Goal: Task Accomplishment & Management: Manage account settings

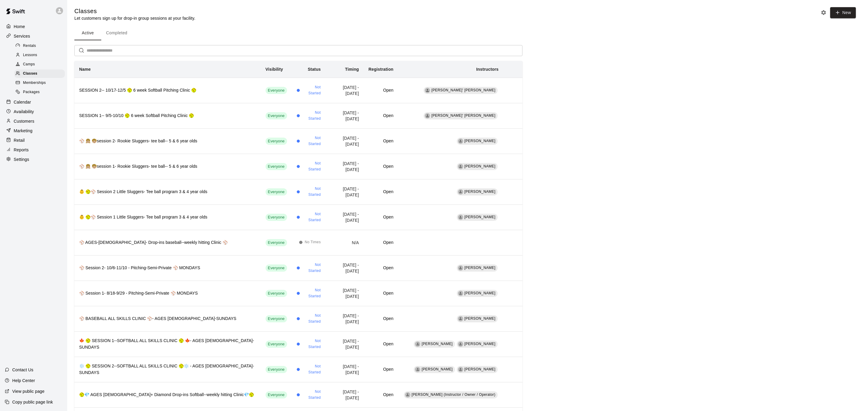
scroll to position [16, 0]
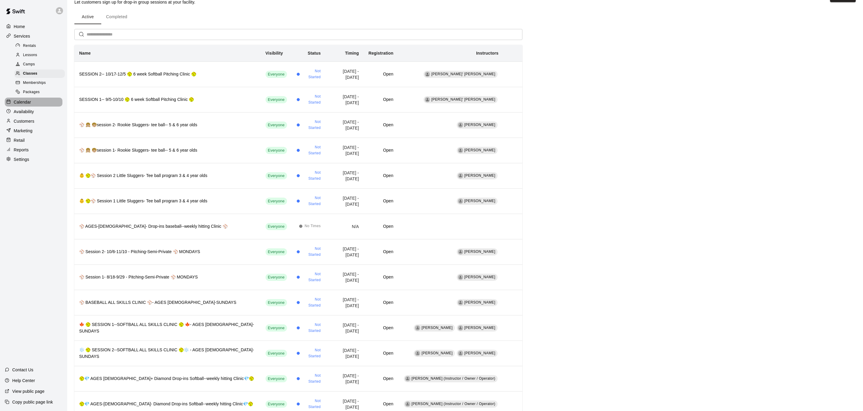
click at [35, 101] on div "Calendar" at bounding box center [34, 102] width 58 height 9
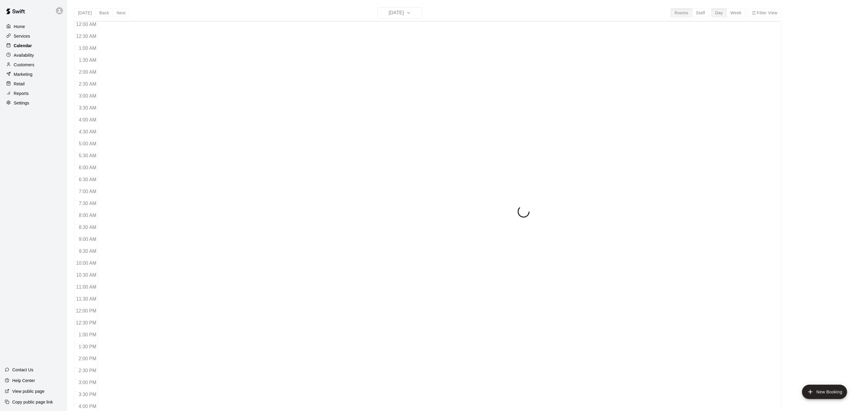
scroll to position [177, 0]
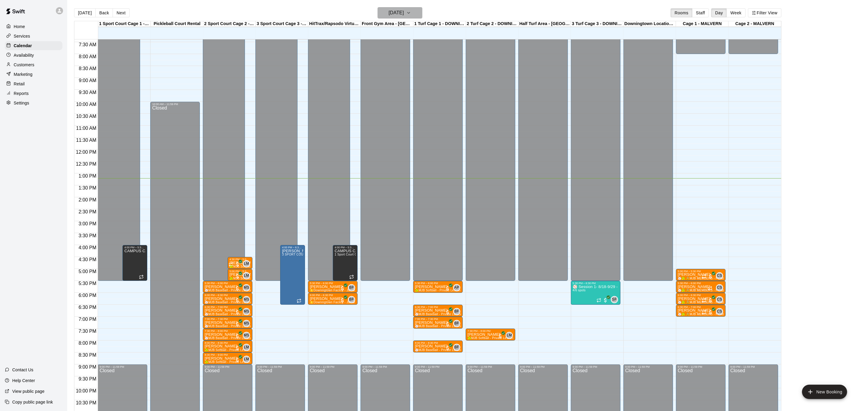
click at [411, 10] on icon "button" at bounding box center [408, 12] width 5 height 7
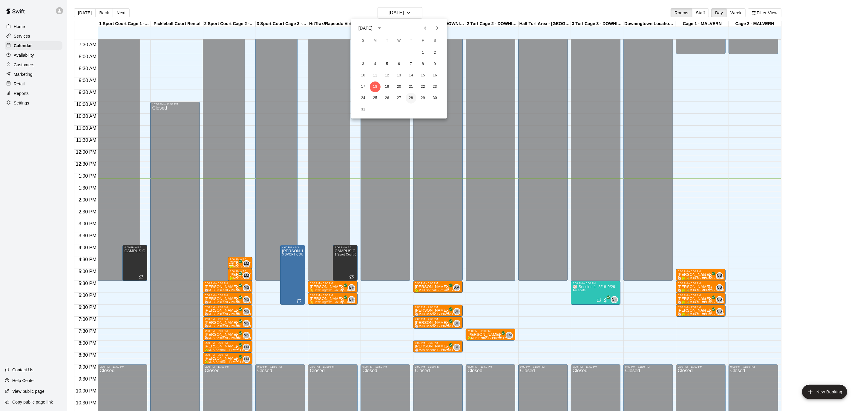
click at [411, 97] on button "28" at bounding box center [411, 98] width 11 height 11
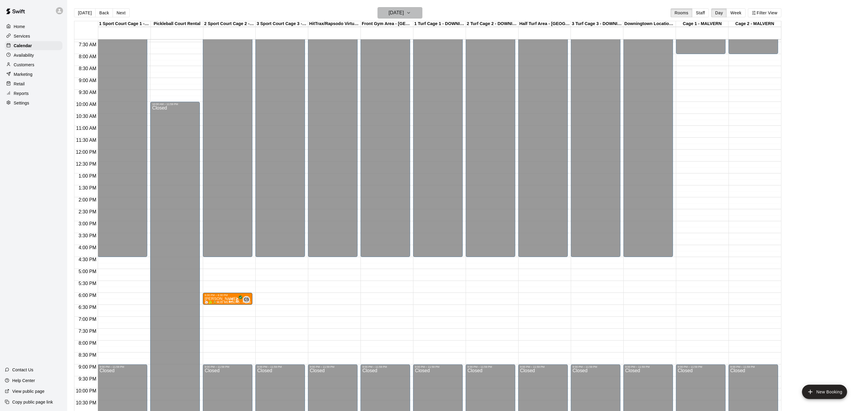
click at [421, 13] on button "[DATE]" at bounding box center [399, 12] width 45 height 11
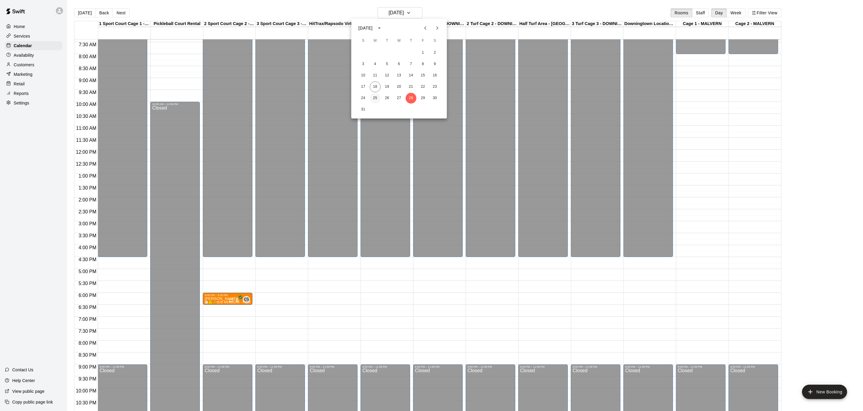
click at [374, 100] on button "25" at bounding box center [375, 98] width 11 height 11
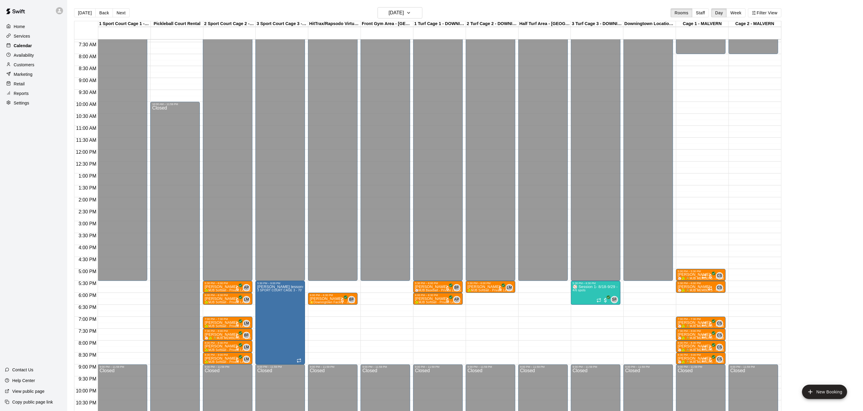
click at [16, 42] on div "Calendar" at bounding box center [34, 45] width 58 height 9
click at [18, 27] on p "Home" at bounding box center [19, 27] width 11 height 6
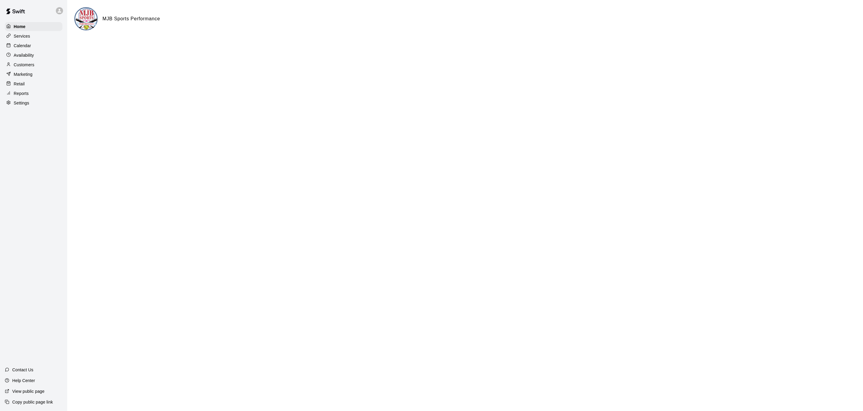
click at [36, 49] on div "Calendar" at bounding box center [34, 45] width 58 height 9
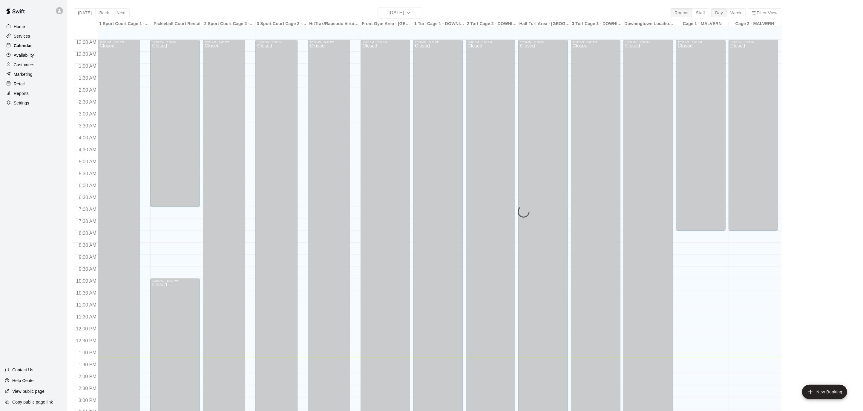
scroll to position [177, 0]
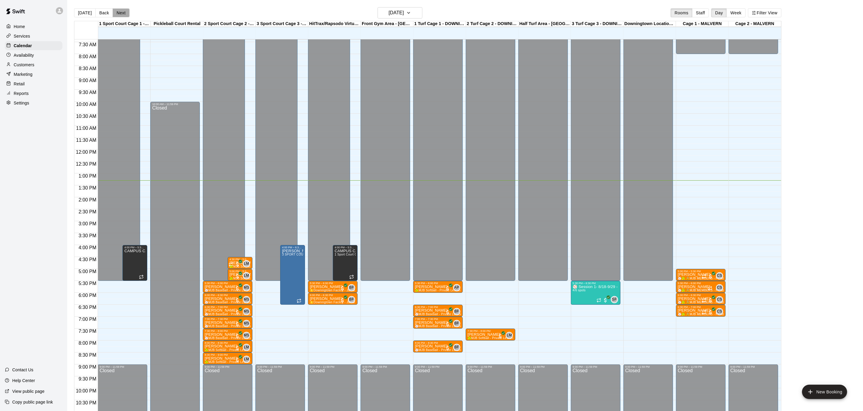
click at [117, 9] on button "Next" at bounding box center [121, 12] width 17 height 9
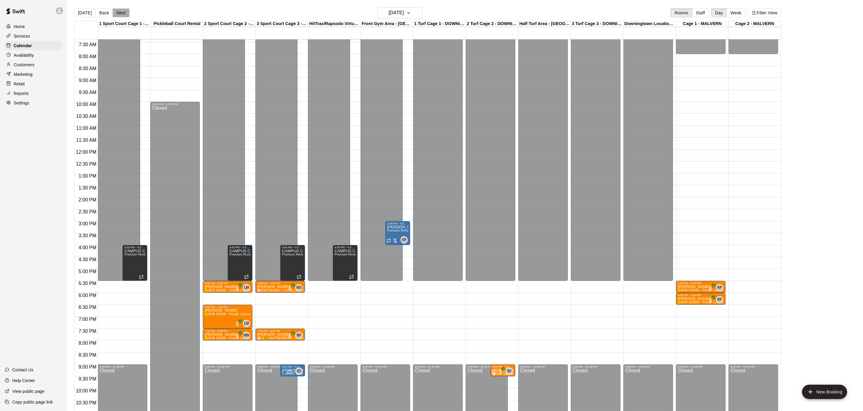
click at [117, 9] on button "Next" at bounding box center [121, 12] width 17 height 9
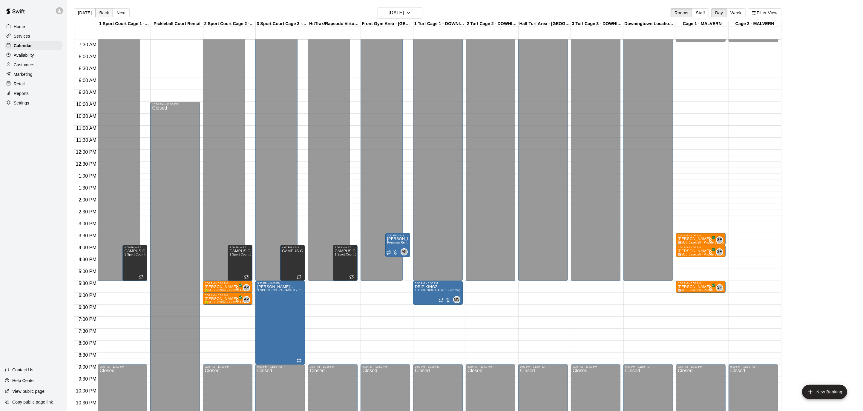
click at [102, 12] on button "Back" at bounding box center [104, 12] width 18 height 9
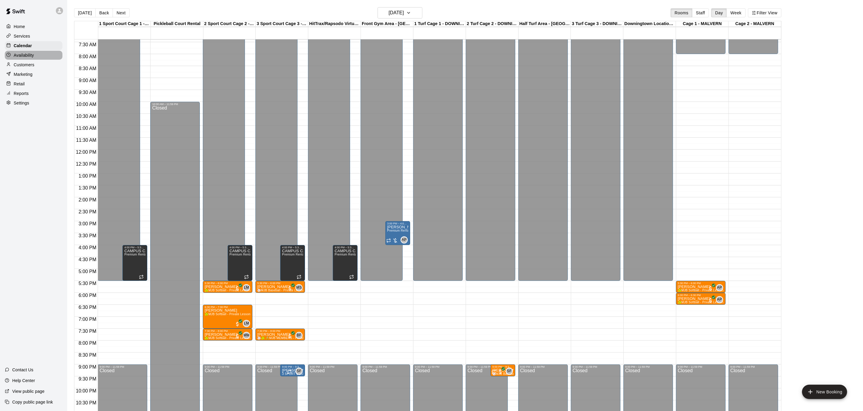
click at [29, 56] on p "Availability" at bounding box center [24, 55] width 20 height 6
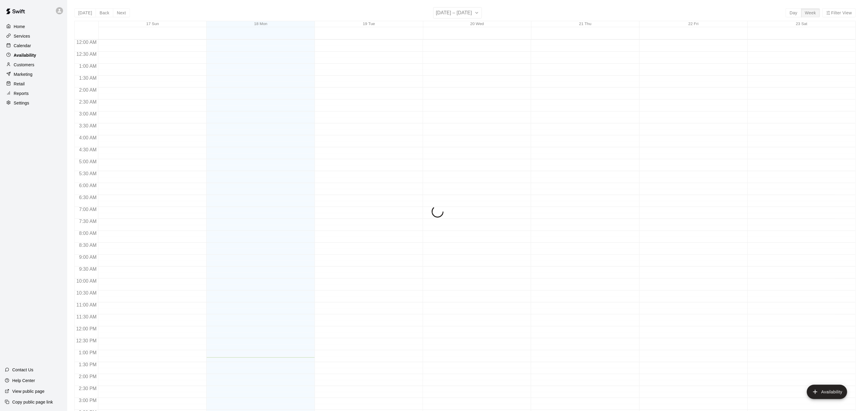
scroll to position [195, 0]
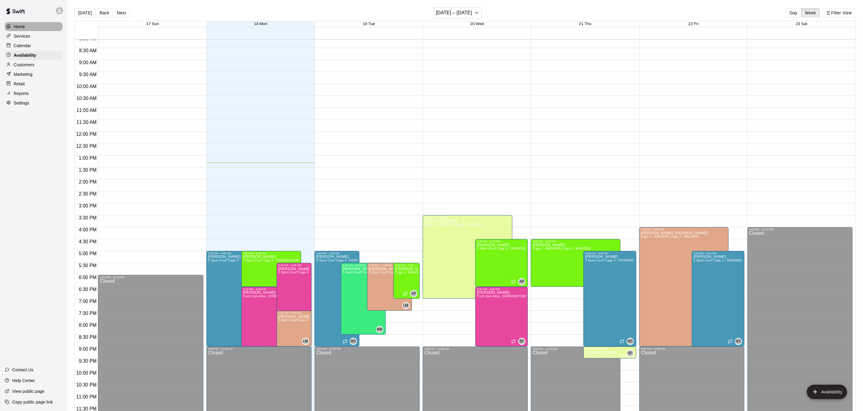
click at [24, 24] on p "Home" at bounding box center [19, 27] width 11 height 6
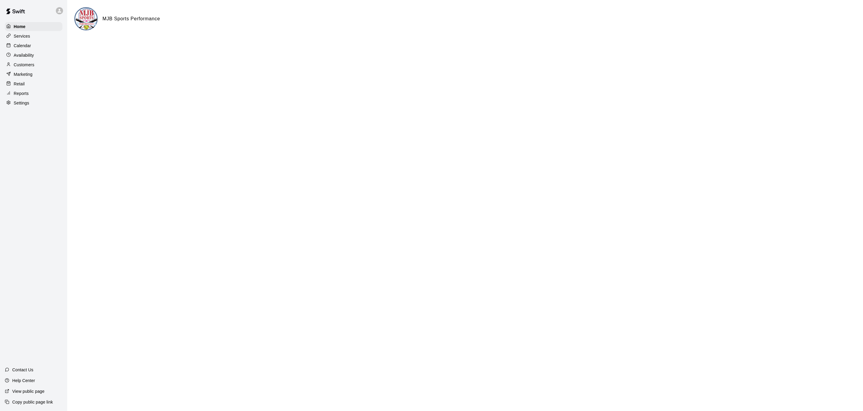
click at [18, 43] on p "Calendar" at bounding box center [22, 46] width 17 height 6
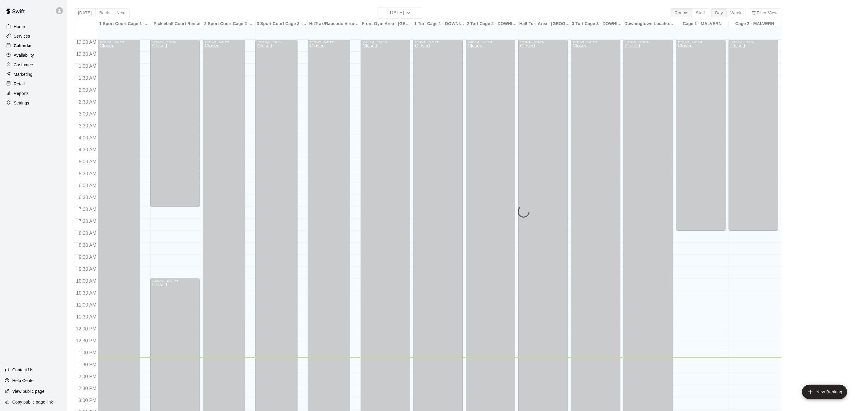
scroll to position [177, 0]
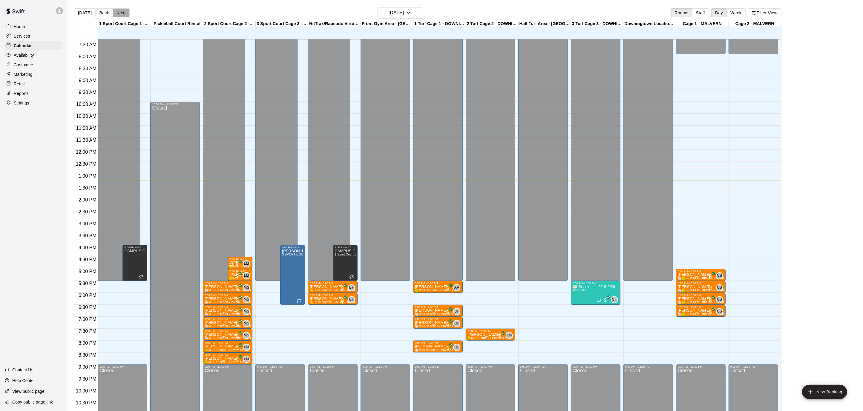
click at [116, 15] on button "Next" at bounding box center [121, 12] width 17 height 9
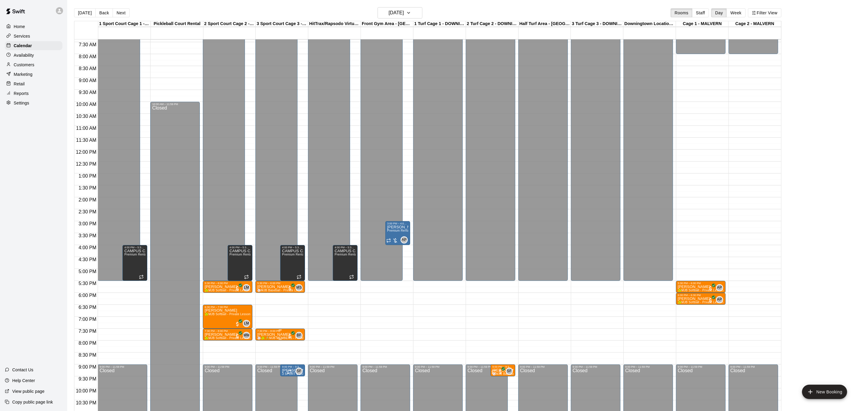
click at [276, 338] on span "⚾️🥎 🔒MJB MEMBERS - Private Lesson - 30 Minute - MEMBERSHIP CREDIT ONLY🔒⚾️🥎" at bounding box center [323, 338] width 133 height 3
click at [420, 13] on div at bounding box center [431, 205] width 863 height 411
click at [420, 13] on button "[DATE]" at bounding box center [399, 12] width 45 height 11
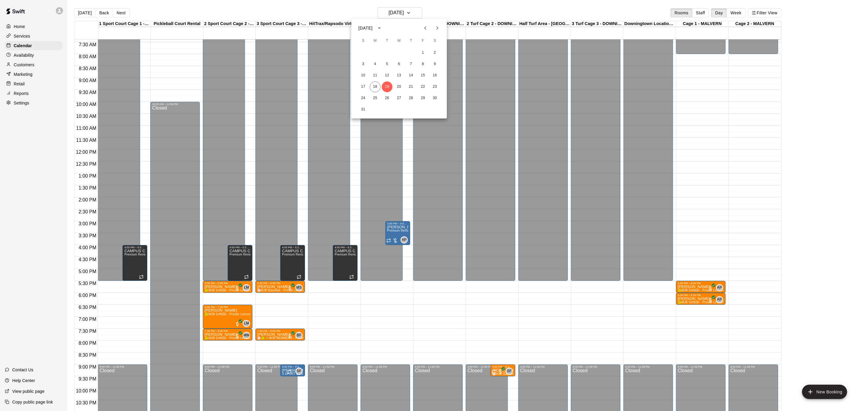
click at [435, 27] on icon "Next month" at bounding box center [437, 27] width 7 height 7
click at [424, 77] on button "19" at bounding box center [422, 75] width 11 height 11
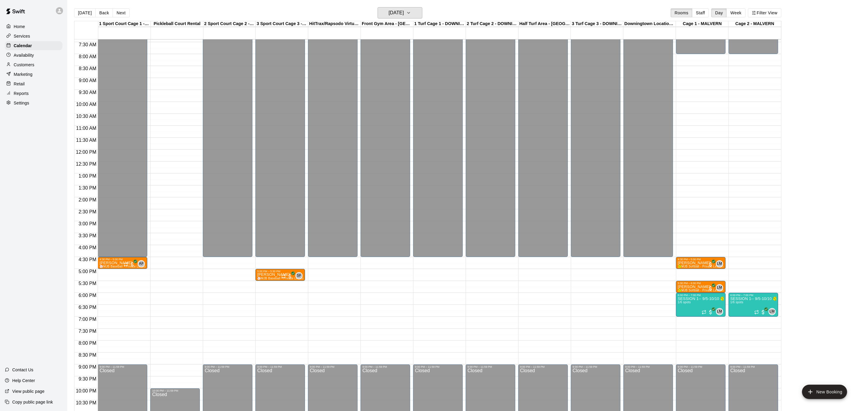
scroll to position [195, 0]
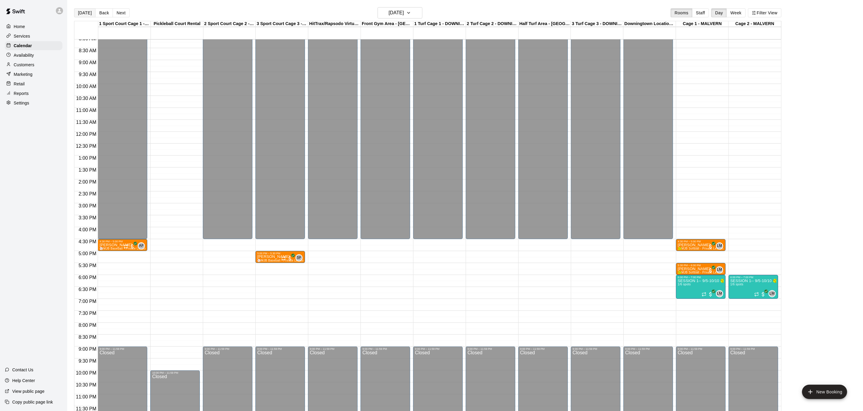
click at [89, 11] on button "[DATE]" at bounding box center [85, 12] width 22 height 9
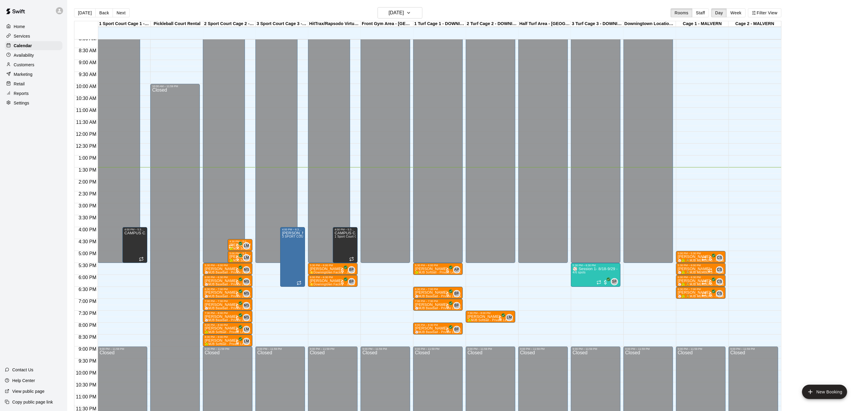
click at [305, 248] on div at bounding box center [282, 248] width 52 height 6
click at [285, 234] on icon "edit" at bounding box center [287, 237] width 7 height 7
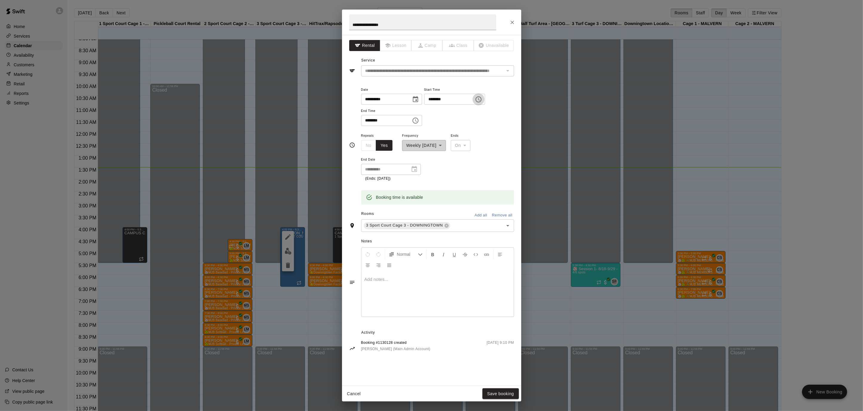
click at [481, 97] on icon "Choose time, selected time is 4:00 PM" at bounding box center [478, 99] width 6 height 6
click at [437, 134] on li "03" at bounding box center [436, 134] width 14 height 11
type input "********"
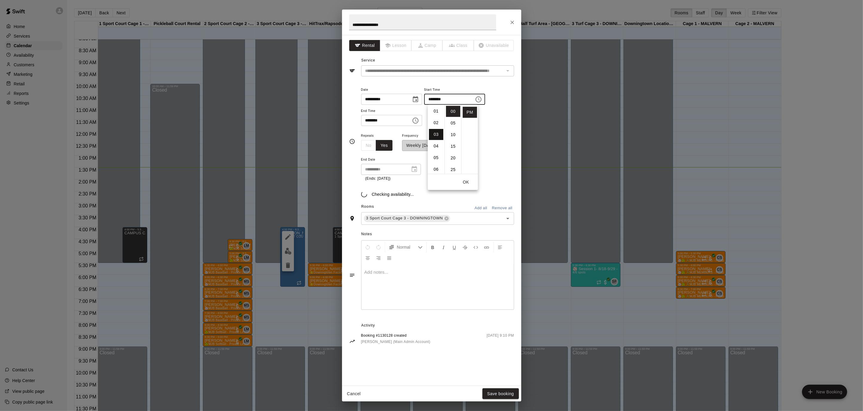
scroll to position [35, 0]
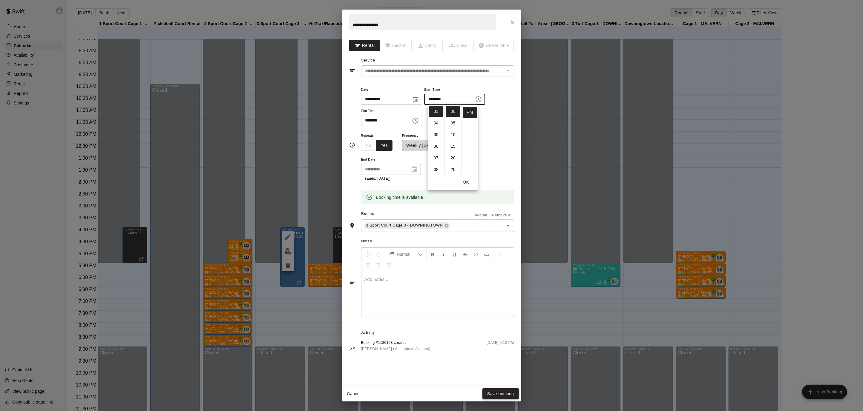
click at [502, 397] on button "Save booking" at bounding box center [500, 394] width 36 height 11
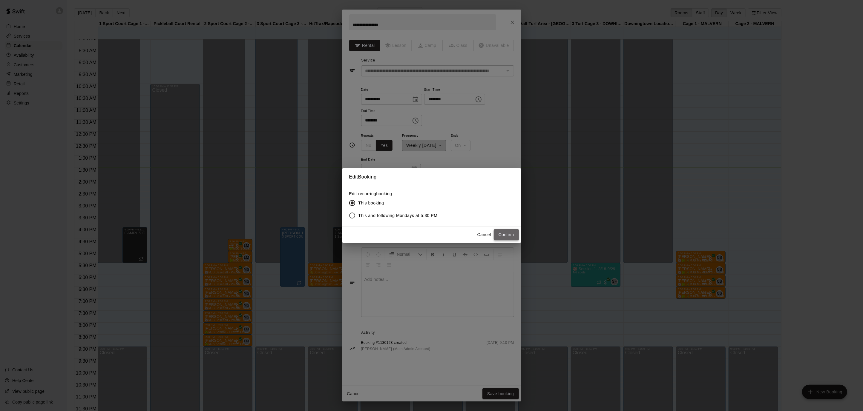
click at [506, 234] on button "Confirm" at bounding box center [506, 234] width 25 height 11
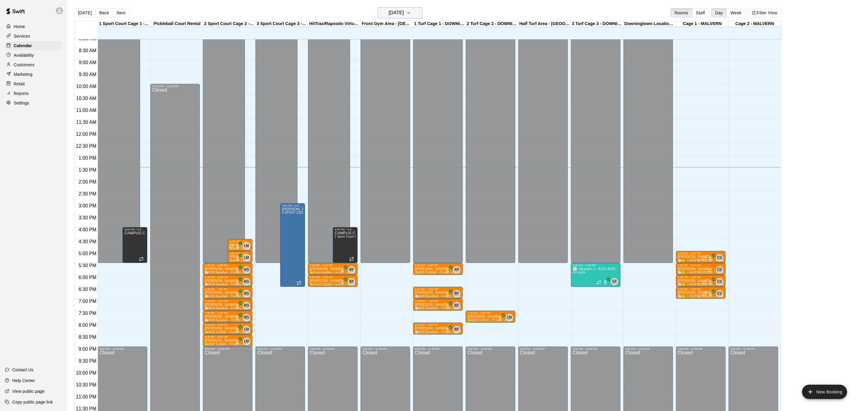
click at [411, 14] on icon "button" at bounding box center [408, 12] width 5 height 7
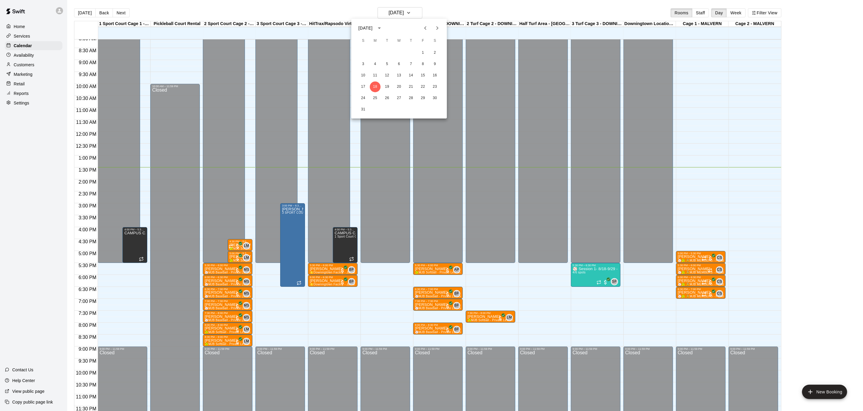
click at [505, 105] on div at bounding box center [431, 205] width 863 height 411
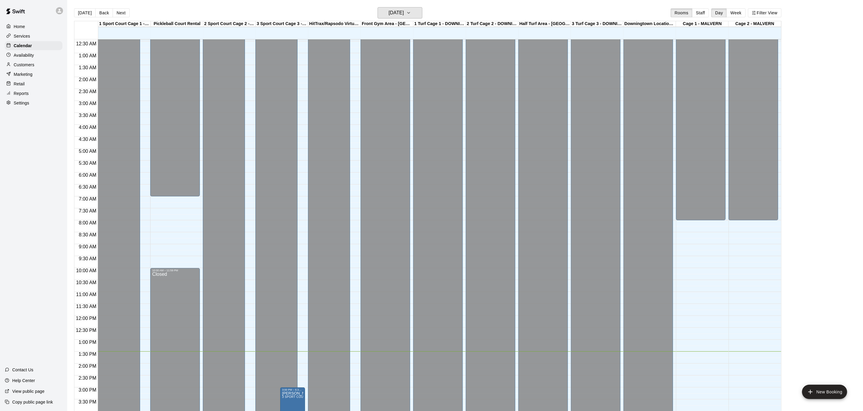
scroll to position [0, 0]
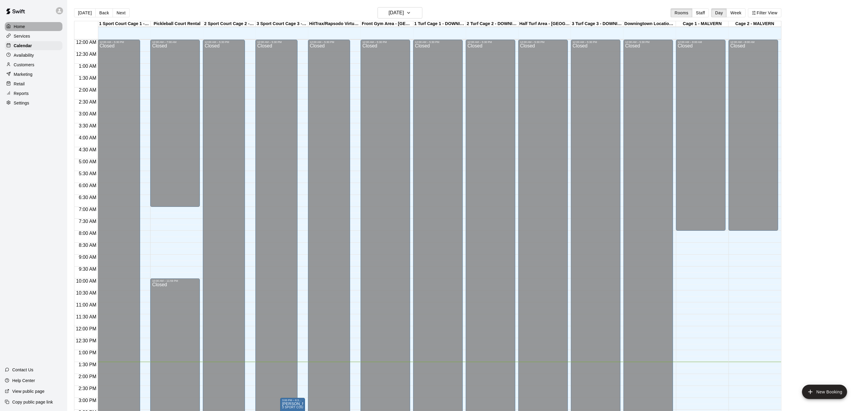
click at [21, 28] on p "Home" at bounding box center [19, 27] width 11 height 6
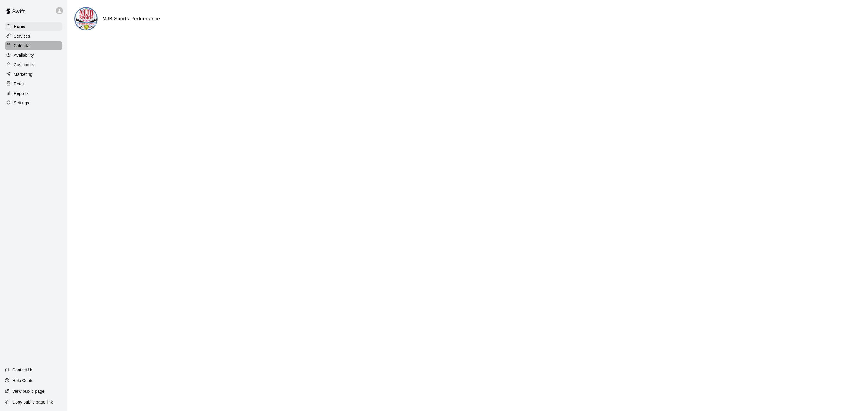
click at [21, 43] on p "Calendar" at bounding box center [22, 46] width 17 height 6
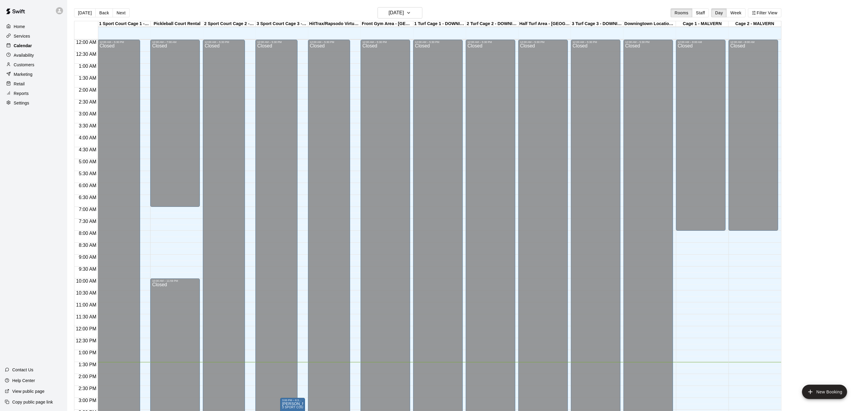
scroll to position [177, 0]
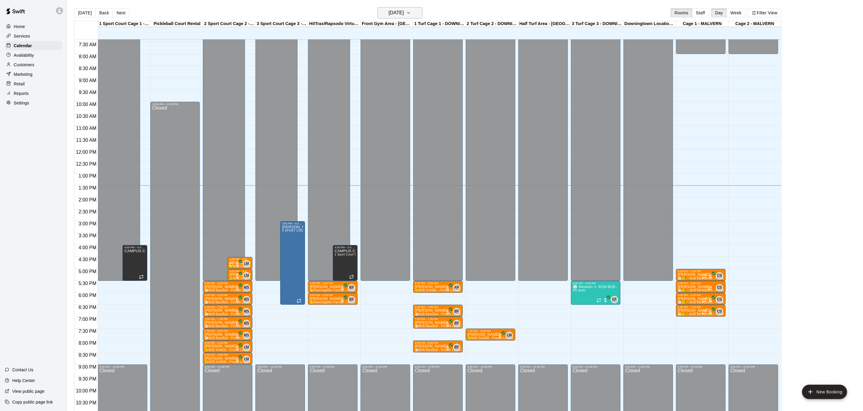
click at [411, 10] on icon "button" at bounding box center [408, 12] width 5 height 7
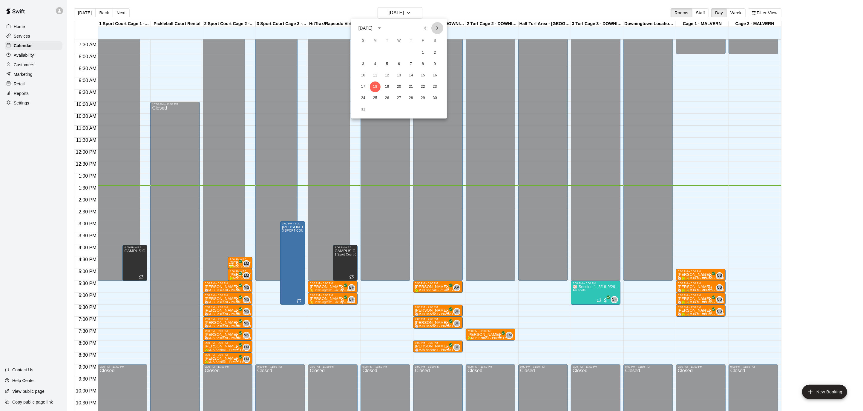
click at [435, 26] on icon "Next month" at bounding box center [437, 27] width 7 height 7
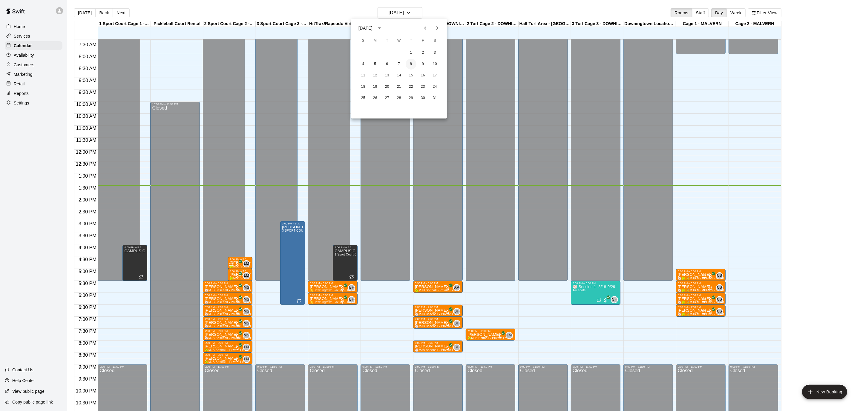
click at [412, 64] on button "8" at bounding box center [411, 64] width 11 height 11
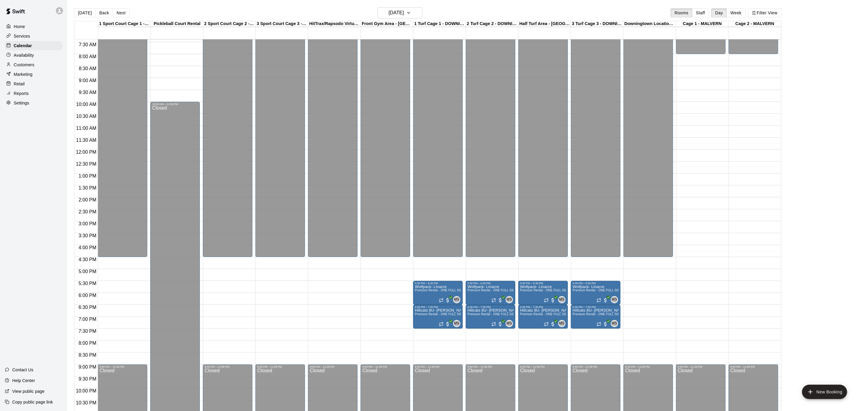
click at [391, 311] on div "12:00 AM – 4:30 PM Closed 9:00 PM – 11:59 PM Closed" at bounding box center [385, 149] width 50 height 573
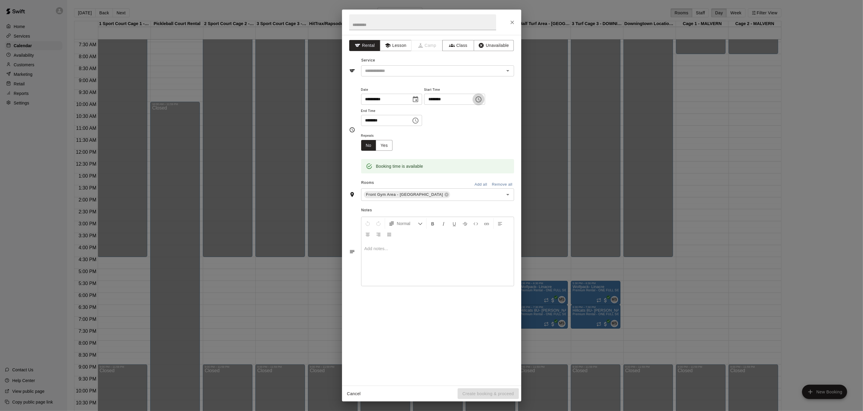
click at [482, 97] on icon "Choose time, selected time is 6:45 PM" at bounding box center [478, 99] width 7 height 7
click at [454, 116] on li "30" at bounding box center [453, 116] width 14 height 11
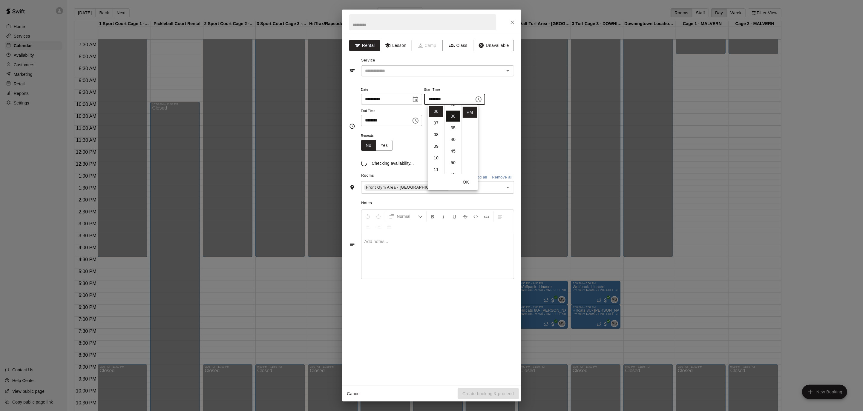
type input "********"
click at [419, 121] on icon "Choose time, selected time is 7:15 PM" at bounding box center [415, 120] width 7 height 7
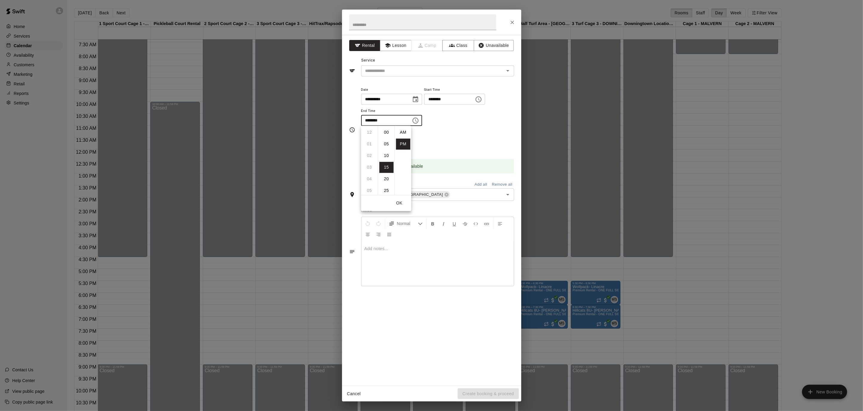
scroll to position [11, 0]
click at [386, 167] on li "30" at bounding box center [386, 167] width 14 height 11
type input "********"
click at [394, 24] on input "text" at bounding box center [422, 22] width 147 height 16
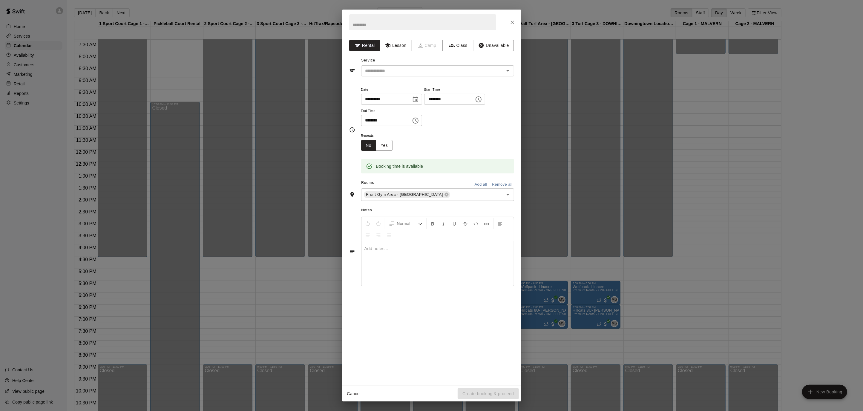
click at [394, 24] on input "text" at bounding box center [422, 22] width 147 height 16
click at [506, 73] on icon "Open" at bounding box center [507, 70] width 7 height 7
type input "**********"
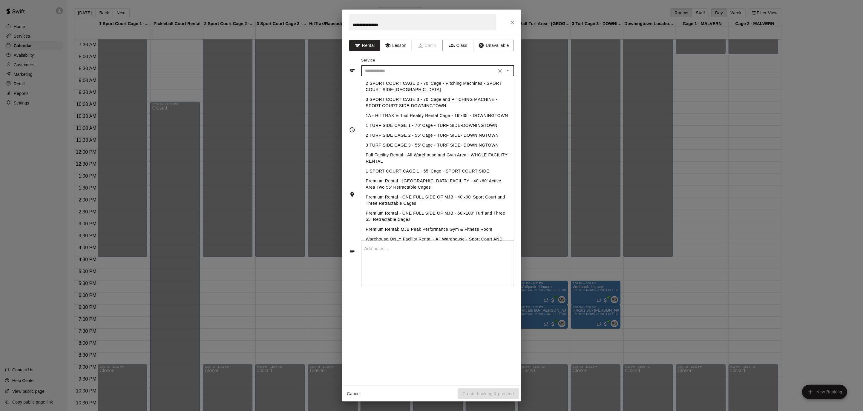
click at [445, 229] on li "Premium Rental: MJB Peak Performance Gym & Fitness Room" at bounding box center [437, 230] width 153 height 10
type input "**********"
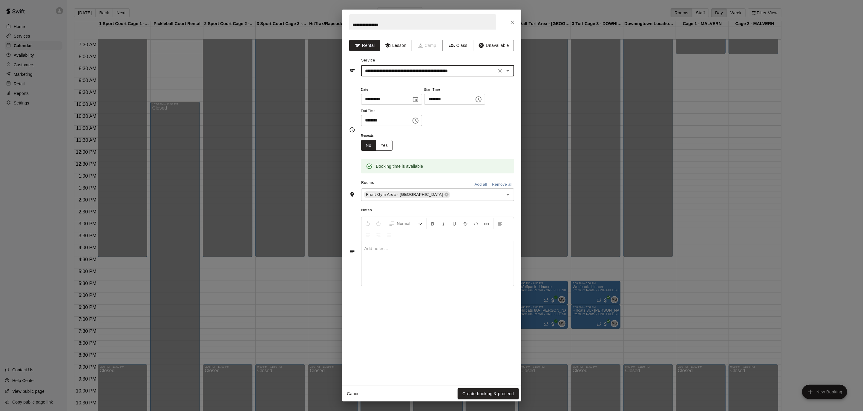
click at [385, 147] on button "Yes" at bounding box center [384, 145] width 17 height 11
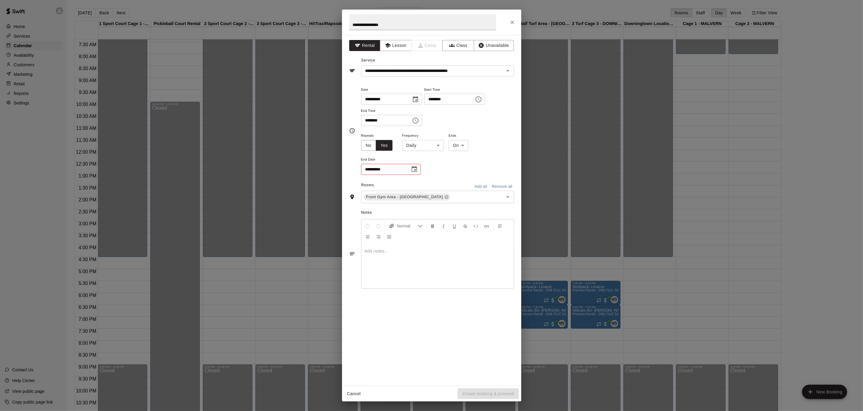
click at [435, 146] on body "Home Services Calendar Availability Customers Marketing Retail Reports Settings…" at bounding box center [431, 210] width 863 height 421
click at [429, 168] on li "Weekly [DATE]" at bounding box center [422, 168] width 75 height 10
type input "******"
click at [410, 170] on button "Choose date" at bounding box center [414, 169] width 12 height 12
click at [447, 185] on icon "Next month" at bounding box center [446, 183] width 7 height 7
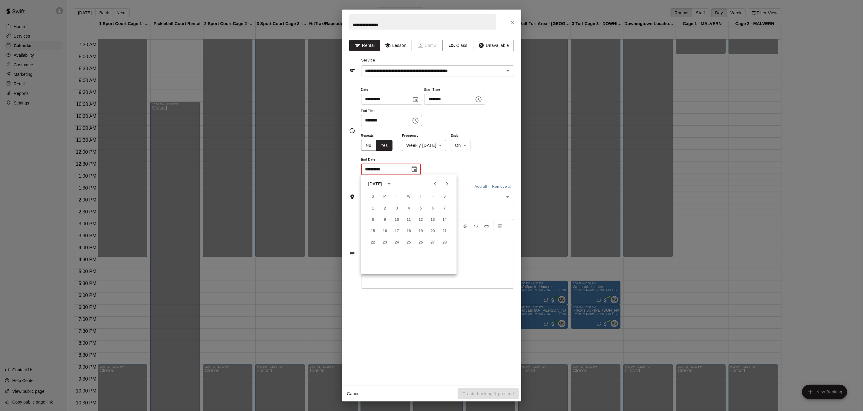
click at [447, 185] on icon "Next month" at bounding box center [446, 183] width 7 height 7
click at [422, 208] on button "5" at bounding box center [420, 208] width 11 height 11
type input "**********"
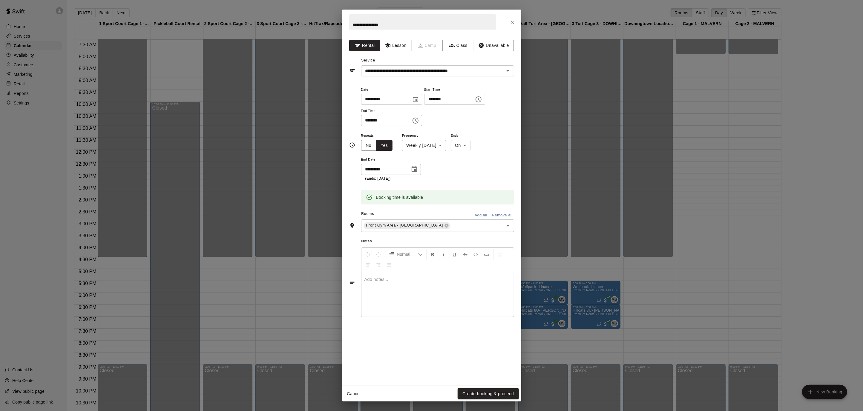
click at [497, 394] on button "Create booking & proceed" at bounding box center [487, 394] width 61 height 11
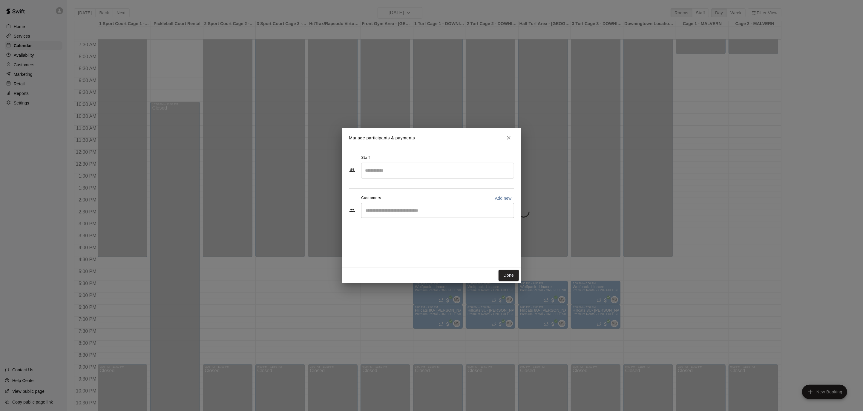
click at [433, 172] on input "Search staff" at bounding box center [438, 170] width 148 height 10
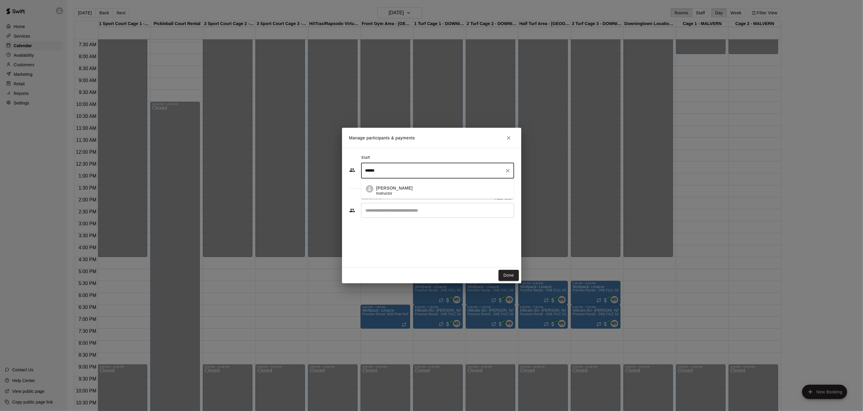
click at [420, 187] on div "[PERSON_NAME] Instructor" at bounding box center [442, 191] width 133 height 12
type input "******"
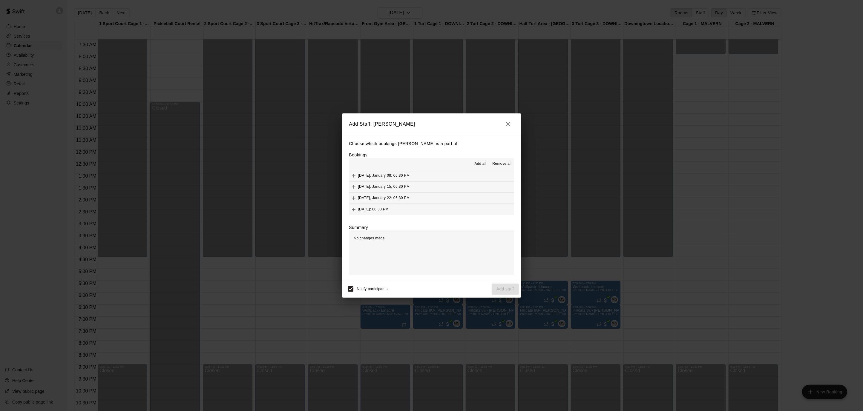
click at [485, 165] on span "Add all" at bounding box center [481, 164] width 12 height 6
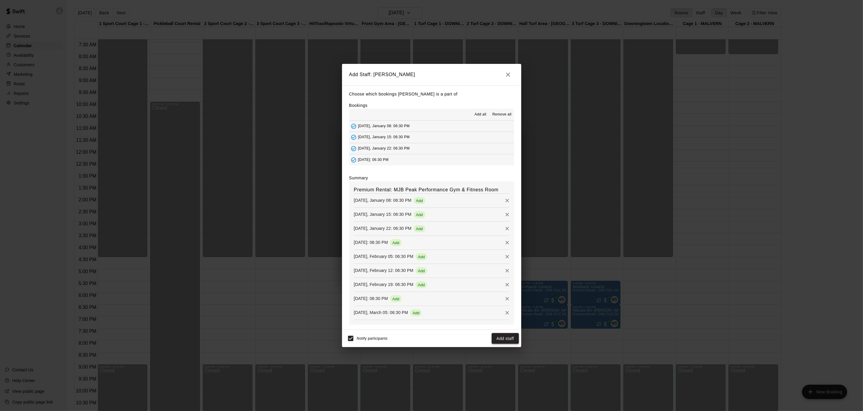
click at [499, 343] on button "Add staff" at bounding box center [505, 338] width 27 height 11
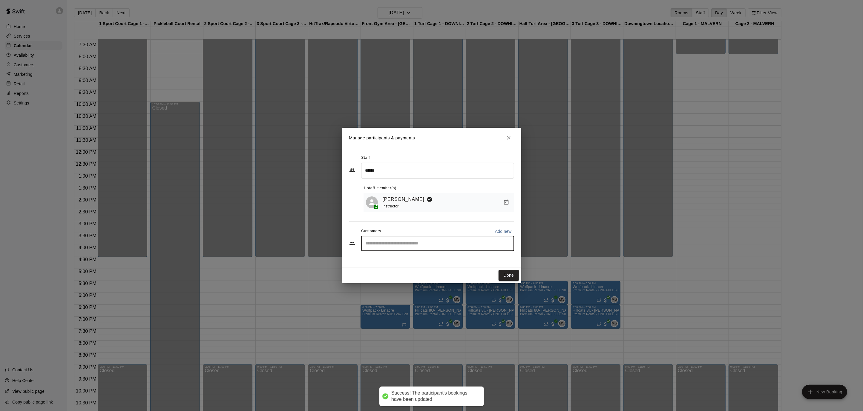
click at [428, 242] on input "Start typing to search customers..." at bounding box center [438, 244] width 148 height 6
type input "******"
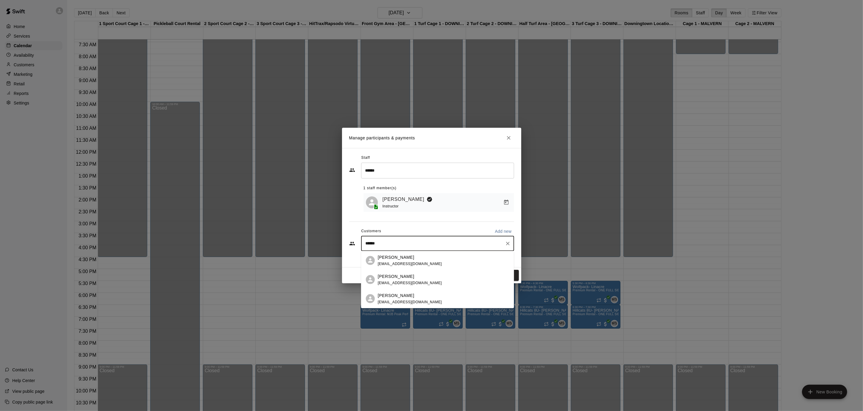
click at [425, 262] on div "[PERSON_NAME] [PERSON_NAME][EMAIL_ADDRESS][DOMAIN_NAME]" at bounding box center [443, 260] width 131 height 13
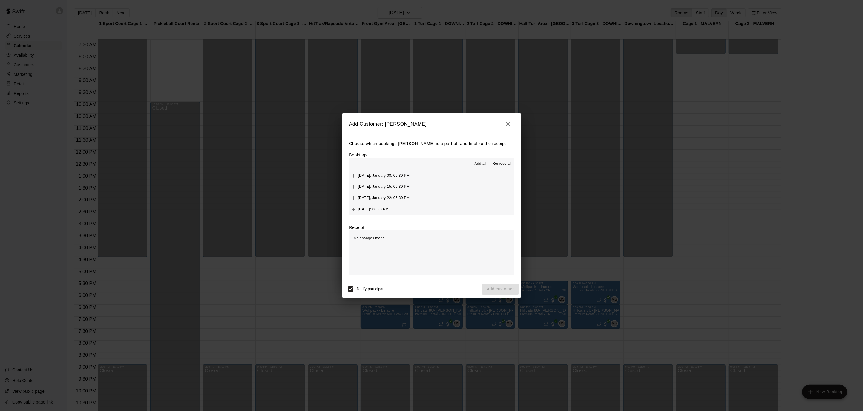
click at [482, 161] on span "Add all" at bounding box center [481, 164] width 12 height 6
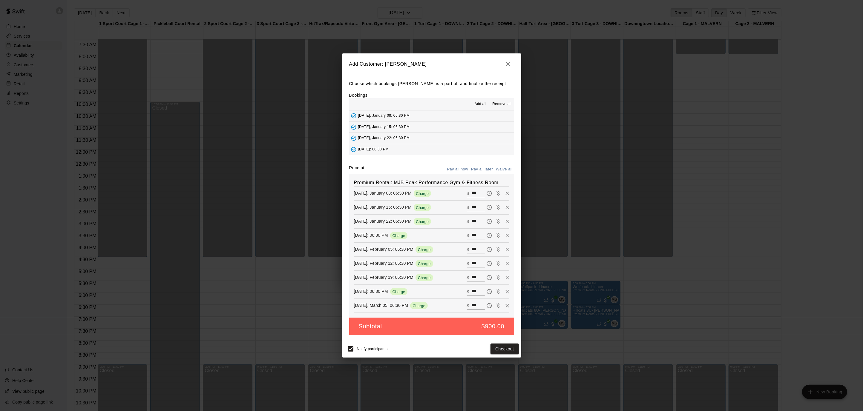
click at [503, 168] on button "Waive all" at bounding box center [504, 169] width 20 height 9
type input "*"
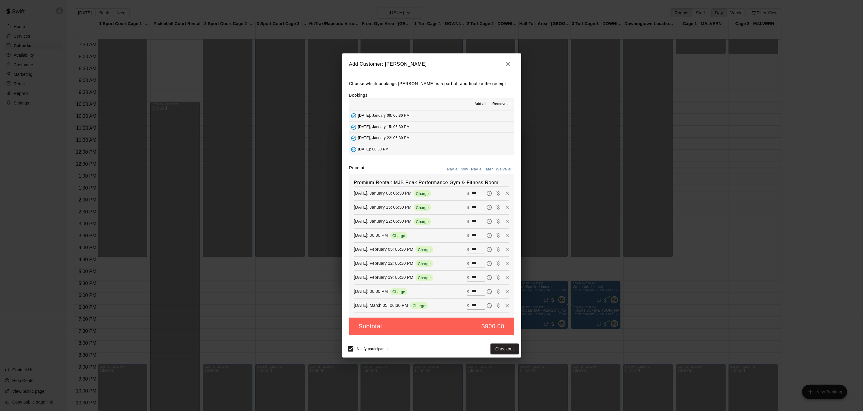
type input "*"
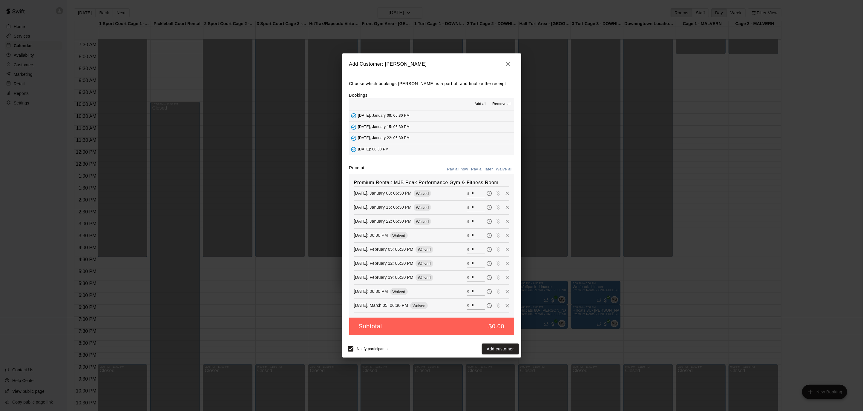
click at [496, 356] on div "Notify participants Add customer" at bounding box center [431, 348] width 179 height 17
click at [499, 351] on button "Add customer" at bounding box center [500, 349] width 37 height 11
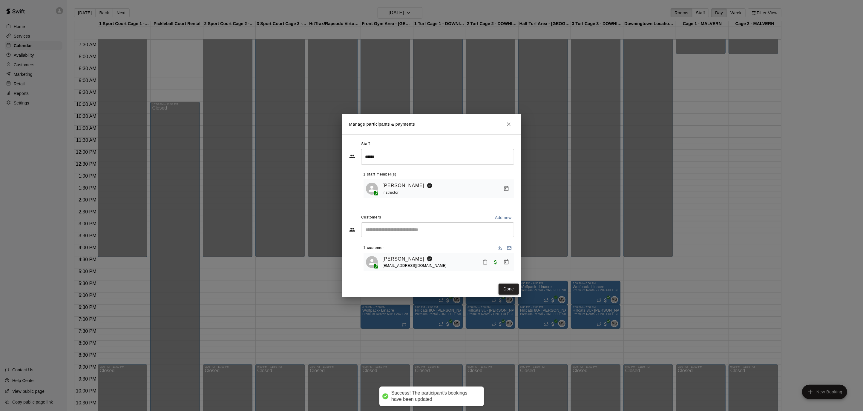
click at [503, 289] on button "Done" at bounding box center [508, 289] width 20 height 11
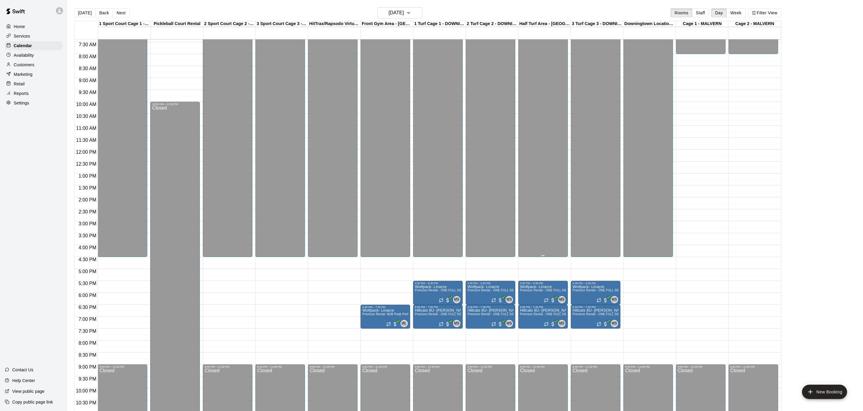
scroll to position [177, 0]
click at [82, 11] on button "[DATE]" at bounding box center [85, 12] width 22 height 9
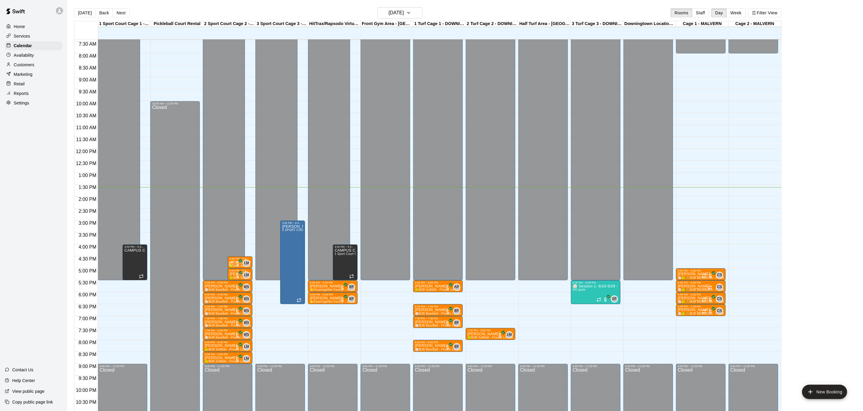
click at [38, 55] on div "Availability" at bounding box center [34, 55] width 58 height 9
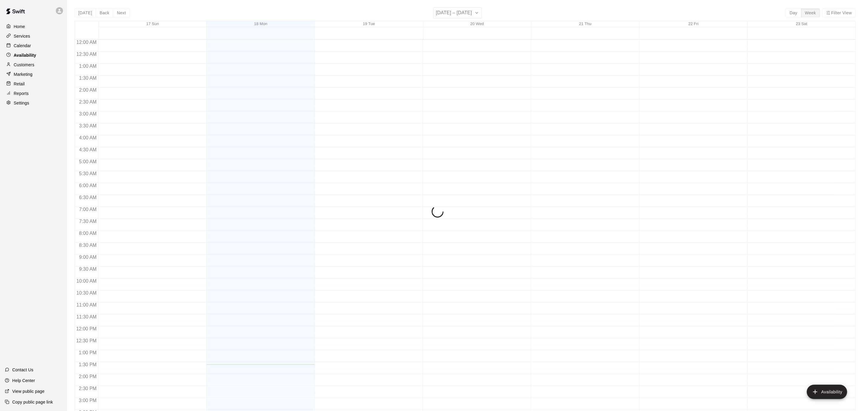
scroll to position [195, 0]
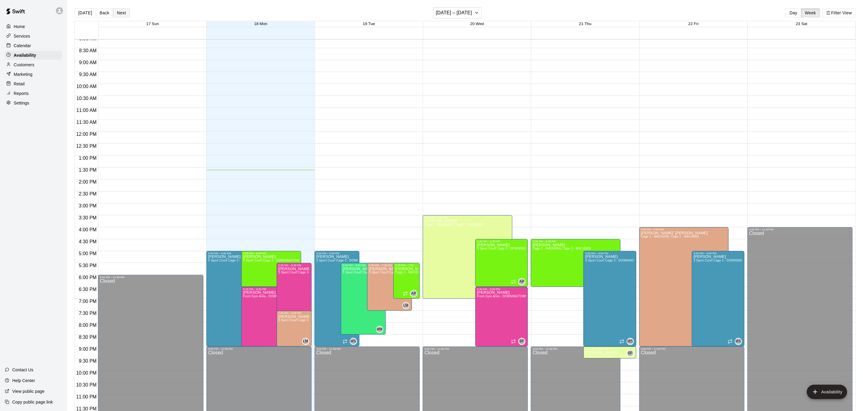
click at [122, 9] on button "Next" at bounding box center [121, 12] width 17 height 9
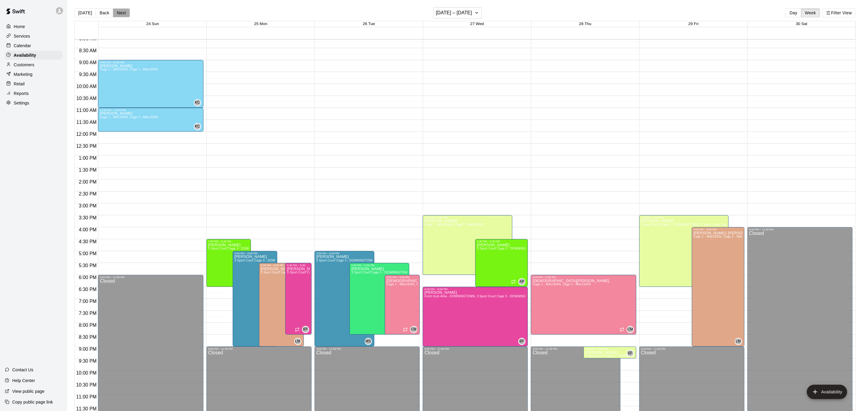
click at [122, 9] on button "Next" at bounding box center [121, 12] width 17 height 9
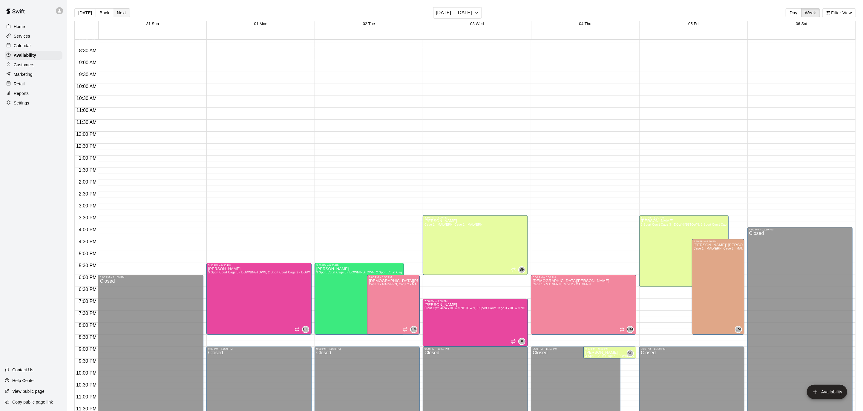
click at [122, 9] on button "Next" at bounding box center [121, 12] width 17 height 9
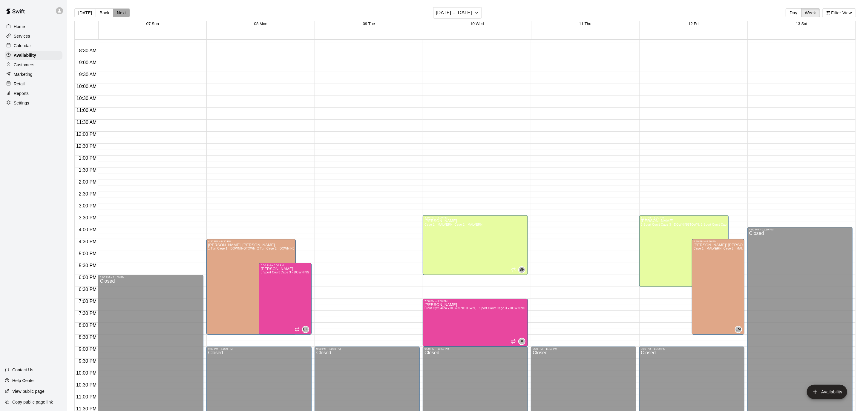
click at [122, 9] on button "Next" at bounding box center [121, 12] width 17 height 9
click at [42, 46] on div "Calendar" at bounding box center [34, 45] width 58 height 9
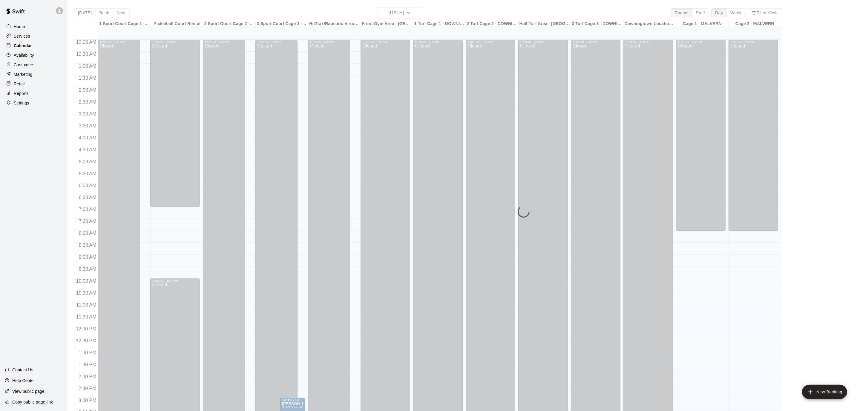
scroll to position [177, 0]
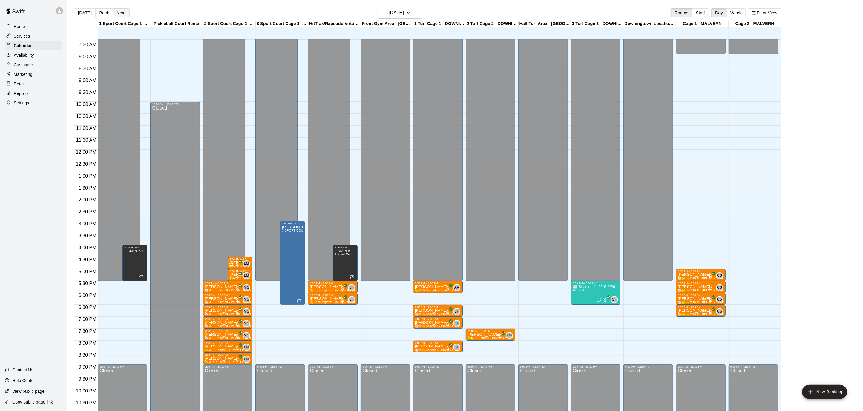
click at [117, 13] on button "Next" at bounding box center [121, 12] width 17 height 9
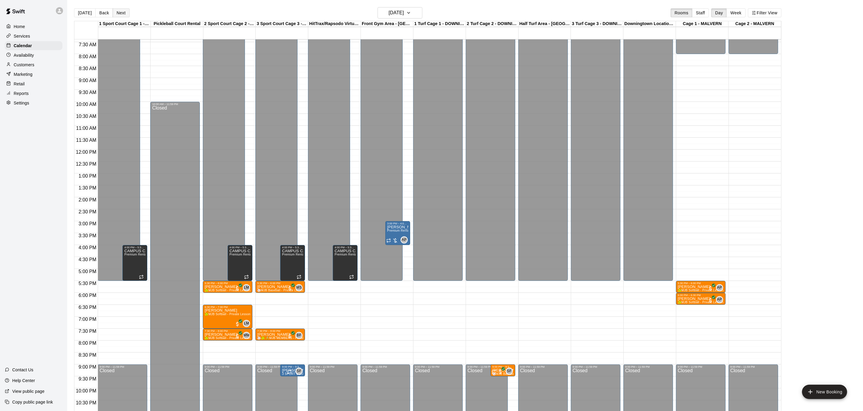
click at [117, 13] on button "Next" at bounding box center [121, 12] width 17 height 9
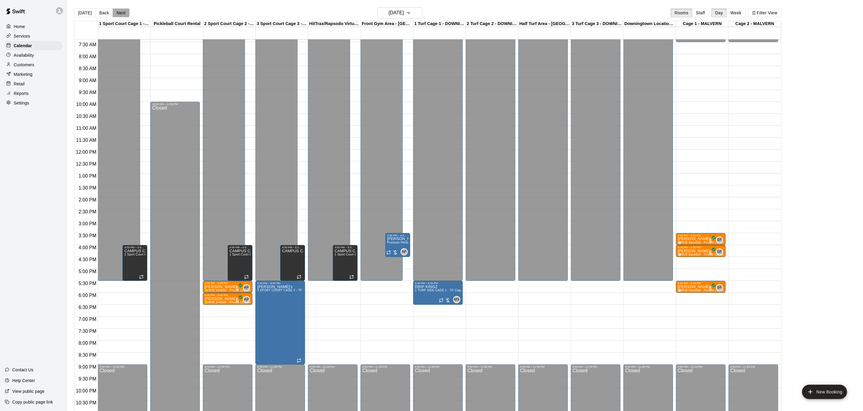
click at [117, 13] on button "Next" at bounding box center [121, 12] width 17 height 9
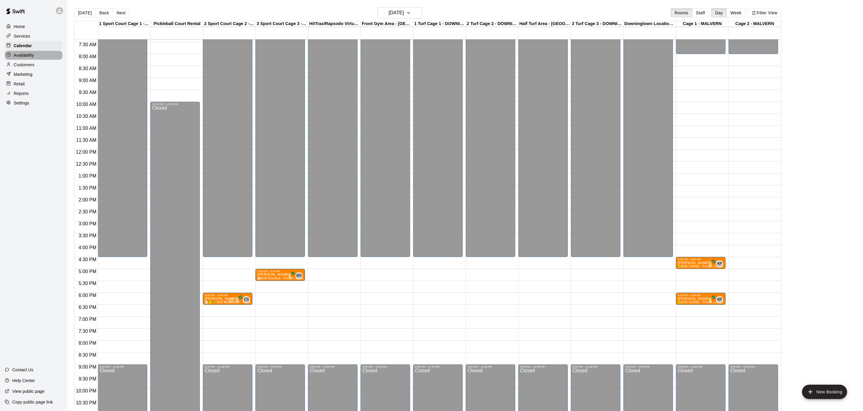
click at [28, 53] on p "Availability" at bounding box center [24, 55] width 20 height 6
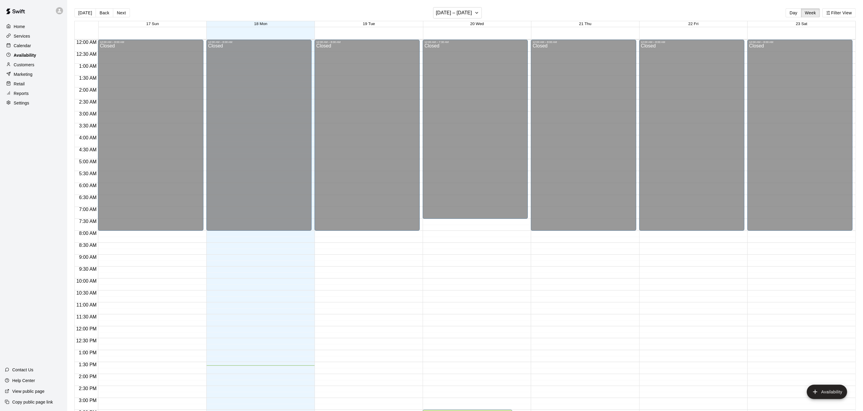
scroll to position [195, 0]
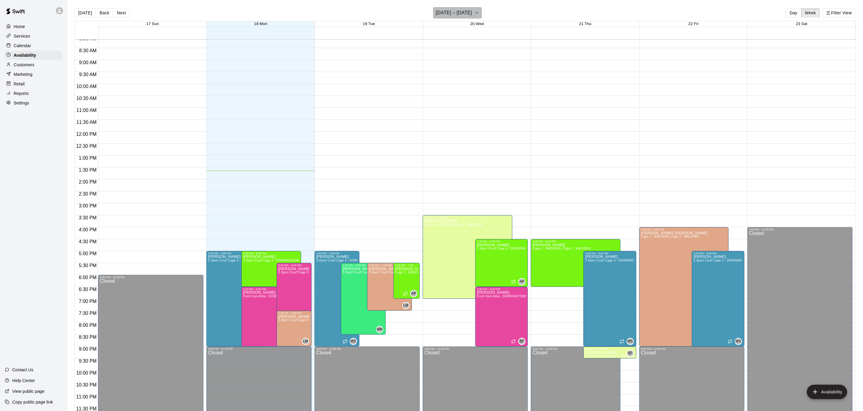
click at [474, 16] on icon "button" at bounding box center [476, 12] width 5 height 7
click at [494, 27] on icon "Next month" at bounding box center [494, 27] width 7 height 7
click at [444, 62] on button "9" at bounding box center [445, 64] width 11 height 11
